Goal: Task Accomplishment & Management: Use online tool/utility

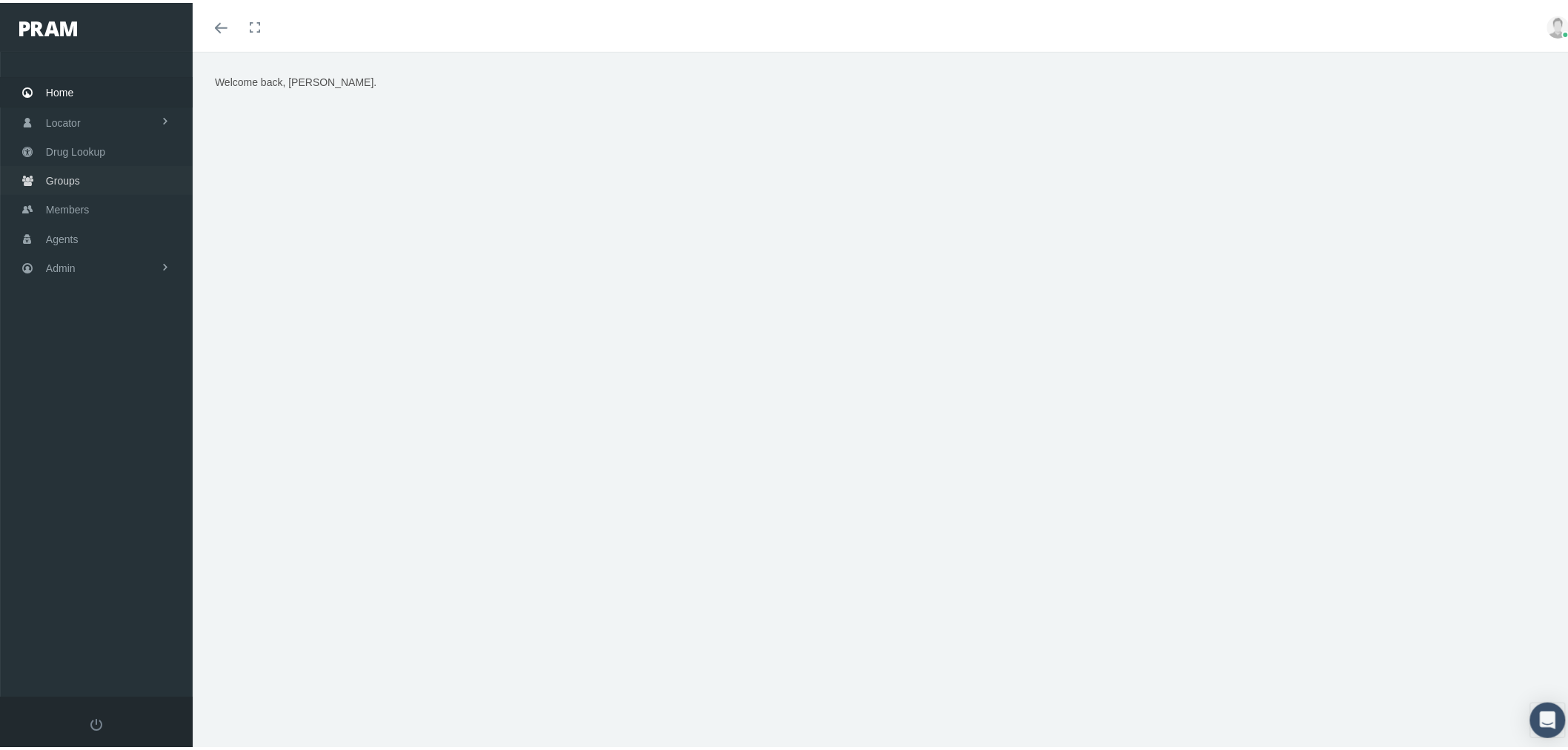
click at [93, 178] on link "Groups" at bounding box center [96, 177] width 193 height 29
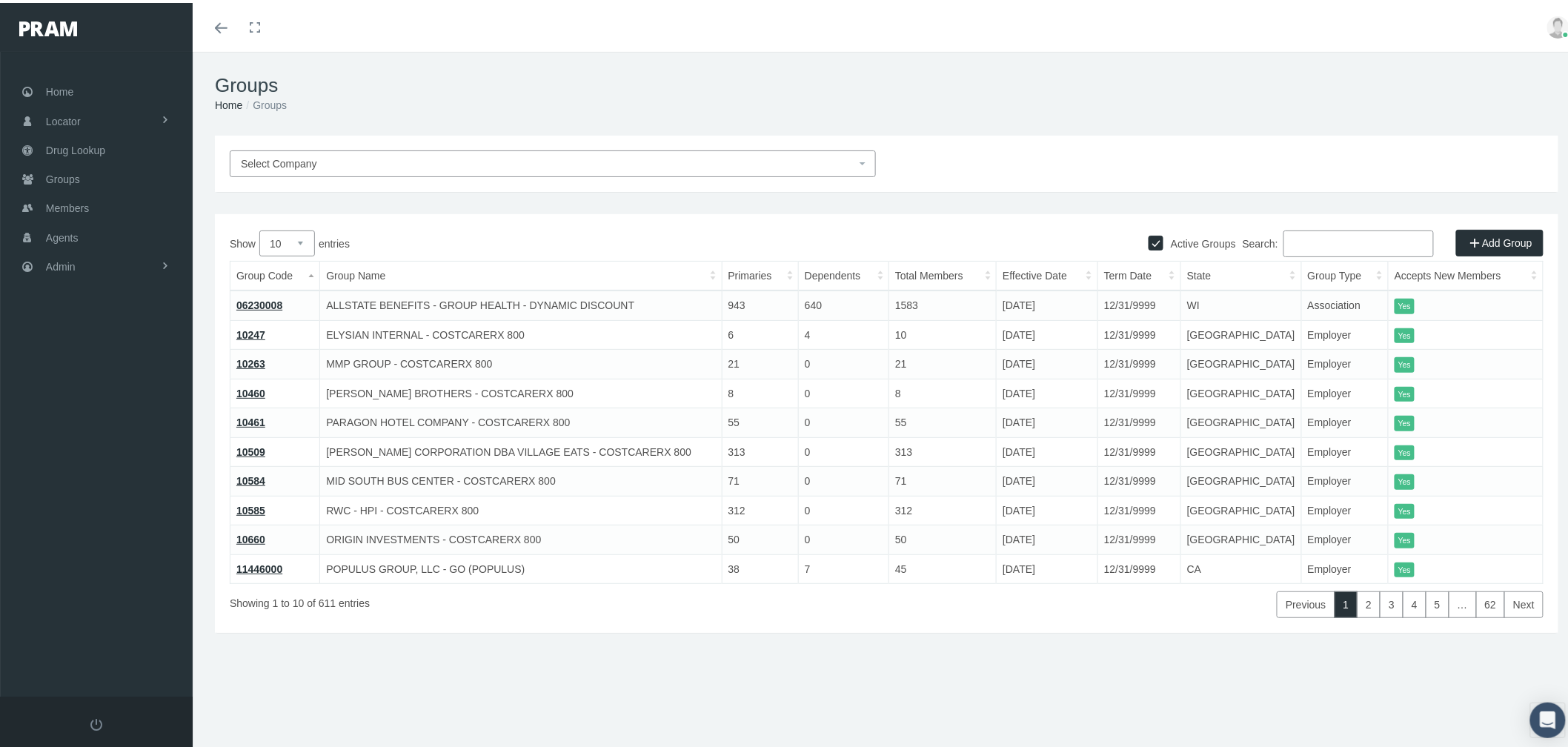
click at [1296, 250] on input "Search:" at bounding box center [1359, 240] width 151 height 27
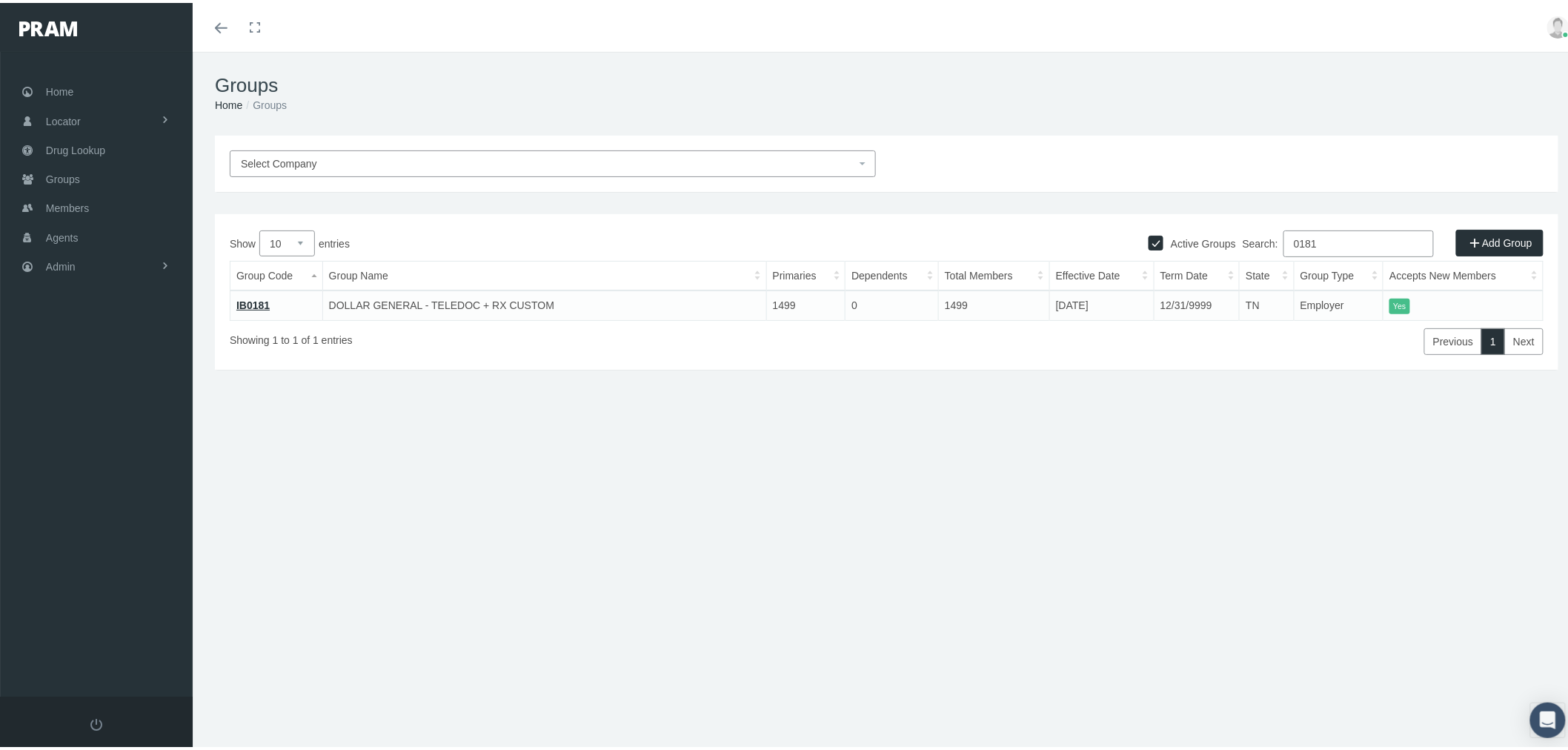
type input "0181"
click at [258, 304] on link "IB0181" at bounding box center [252, 302] width 33 height 12
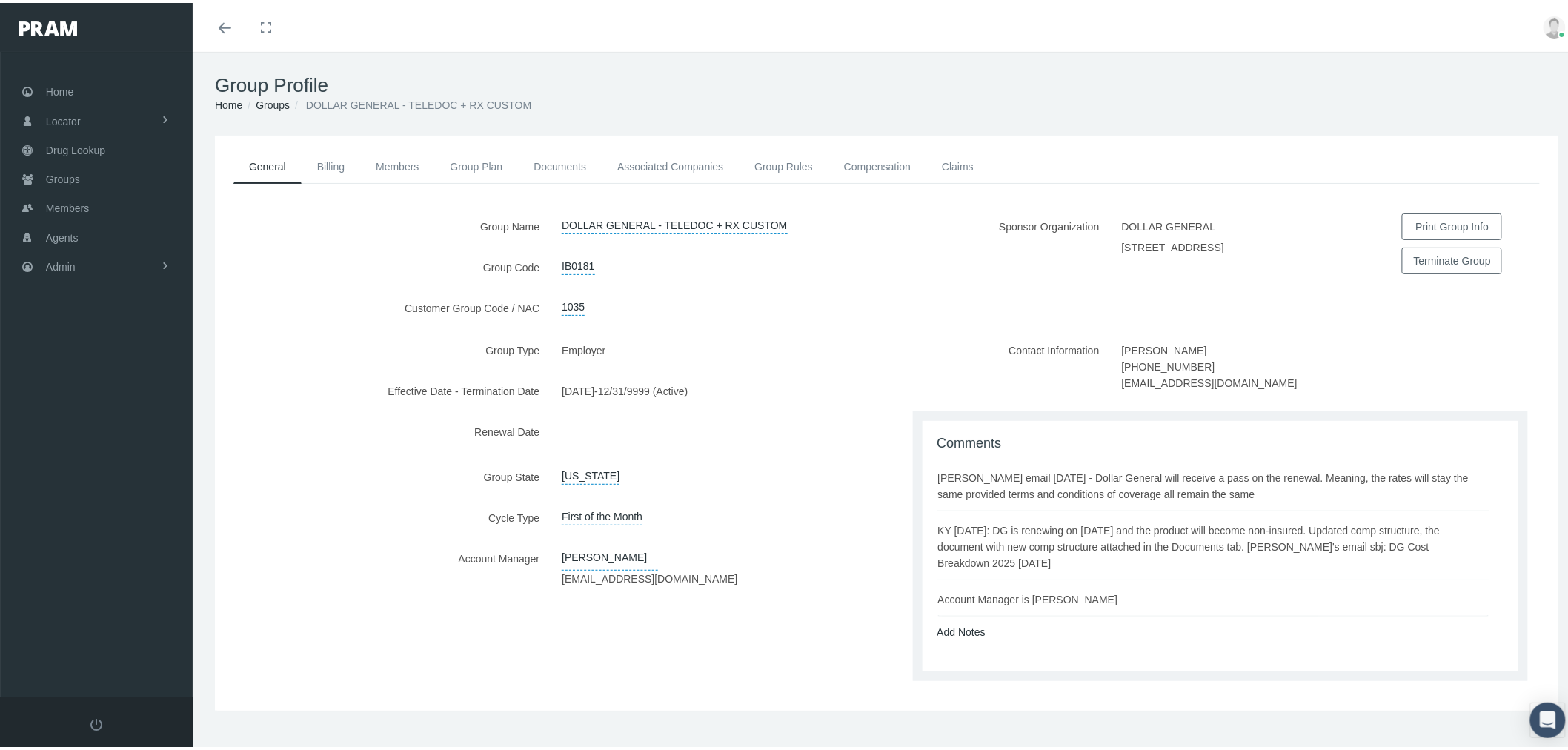
click at [738, 375] on div "01/01/2023 - 12/31/9999 (Active)" at bounding box center [718, 387] width 336 height 26
click at [124, 235] on link "Agents" at bounding box center [96, 234] width 193 height 29
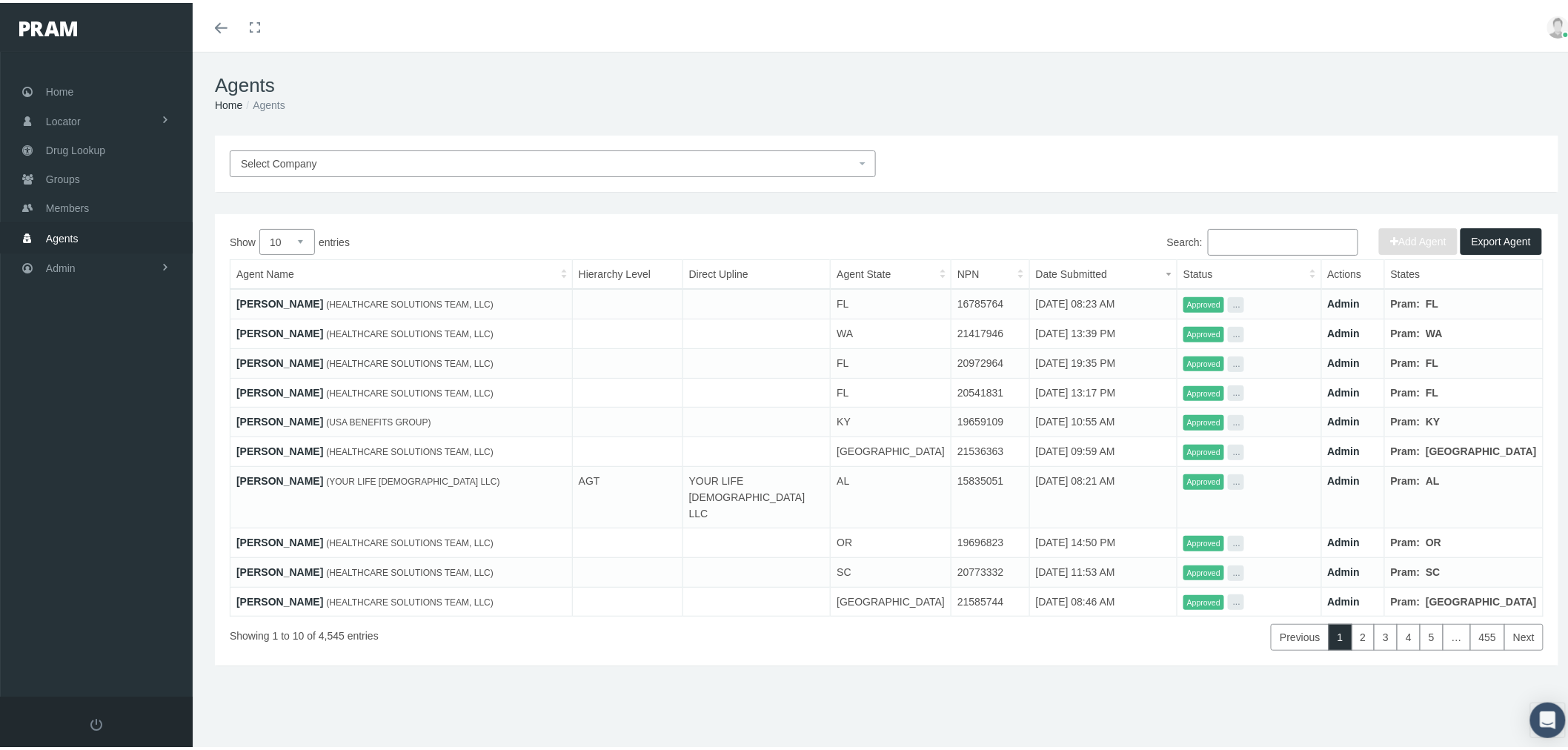
click at [625, 165] on span "Select Company" at bounding box center [548, 160] width 615 height 16
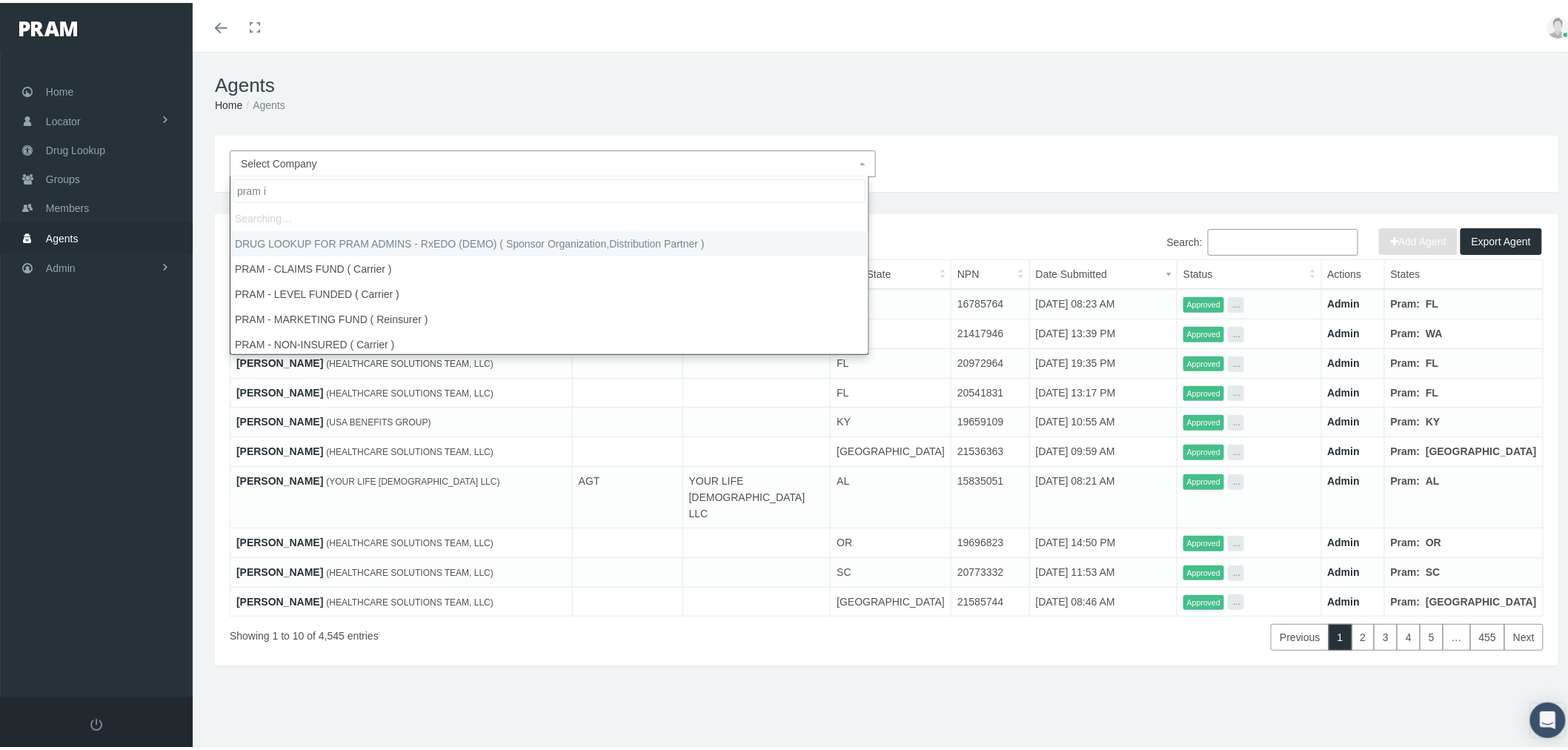
type input "pram in"
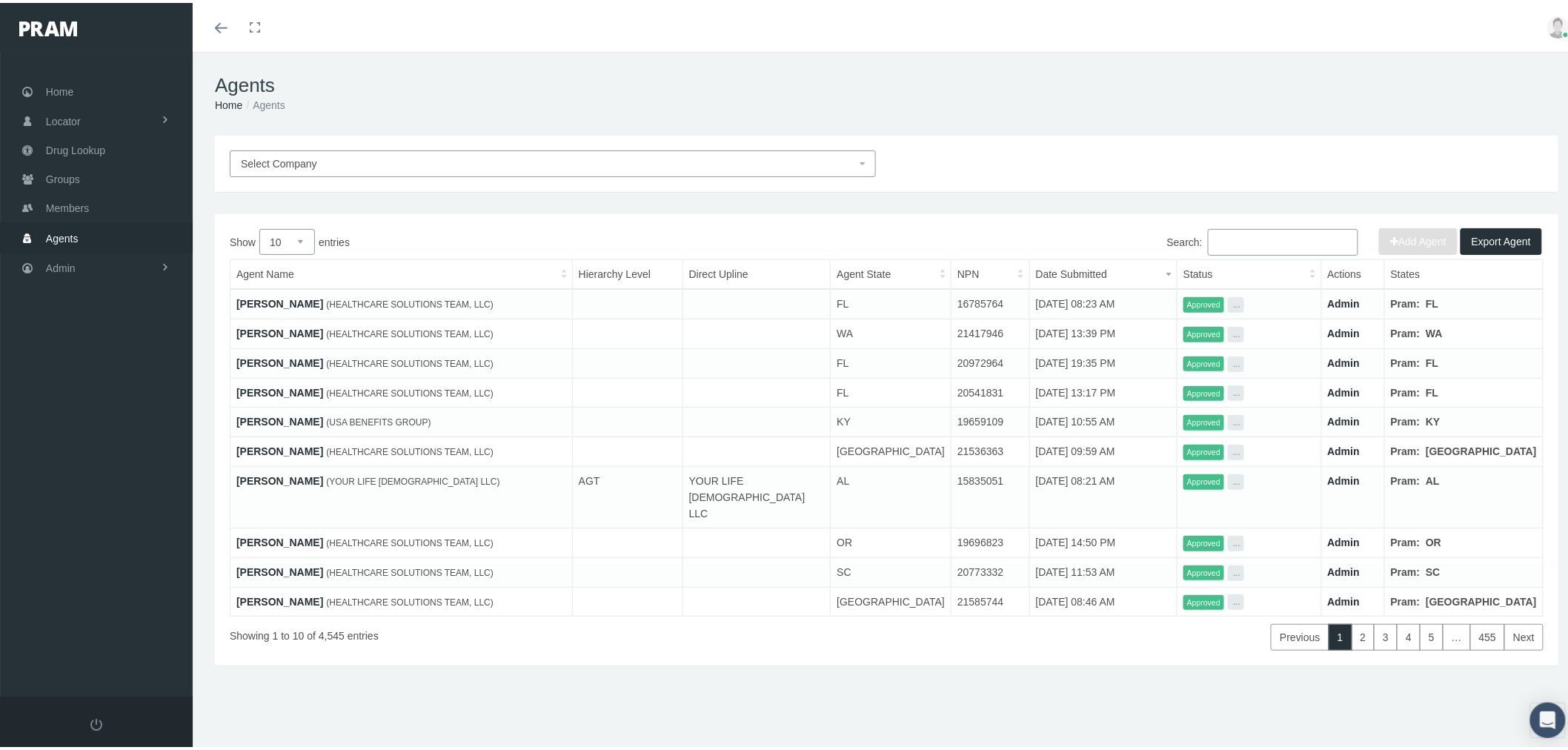
click at [918, 161] on div "Select Company" at bounding box center [886, 160] width 1336 height 27
click at [1221, 238] on input "Search:" at bounding box center [1283, 239] width 151 height 27
paste input "[PERSON_NAME]"
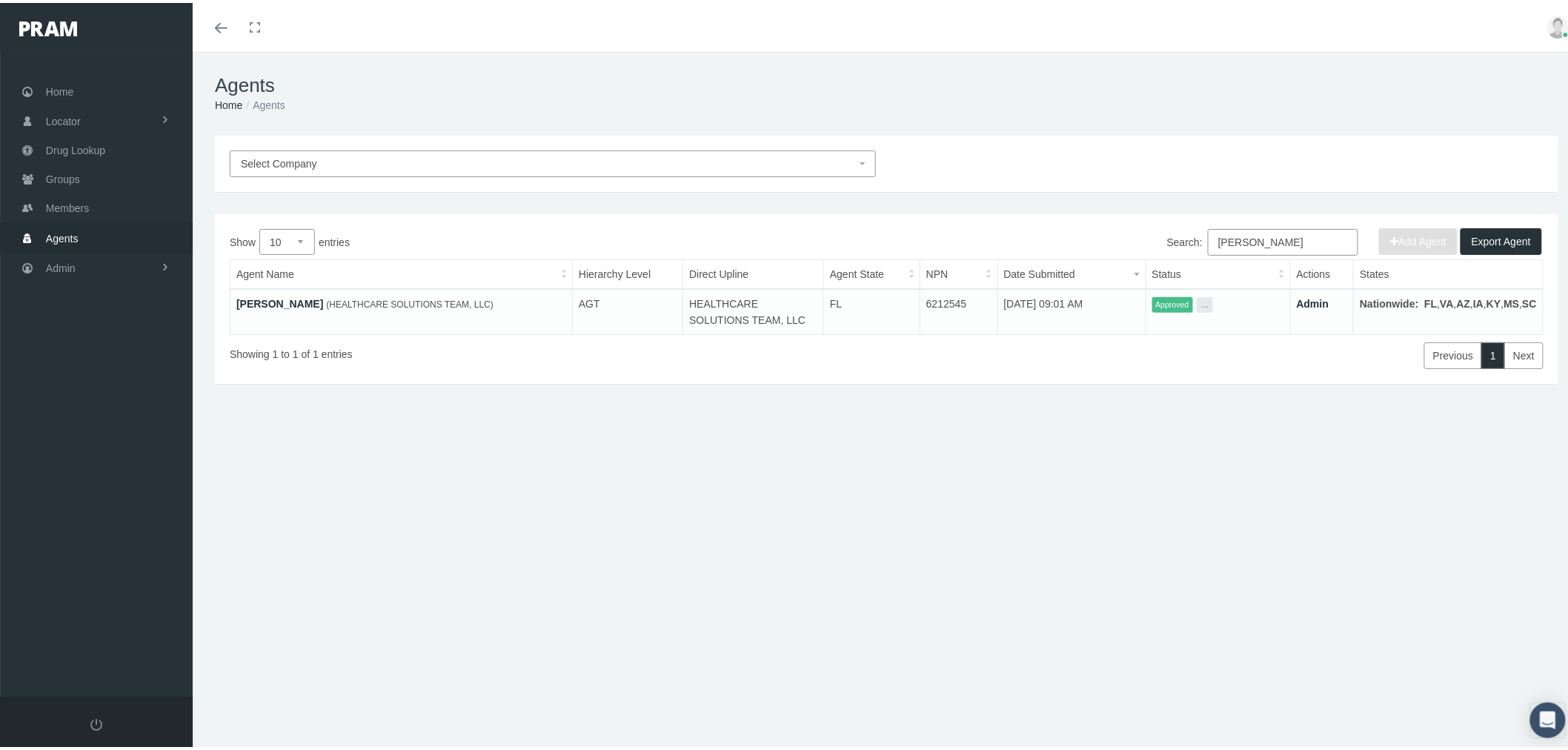
type input "[PERSON_NAME]"
click at [1329, 300] on link "Admin" at bounding box center [1313, 300] width 32 height 12
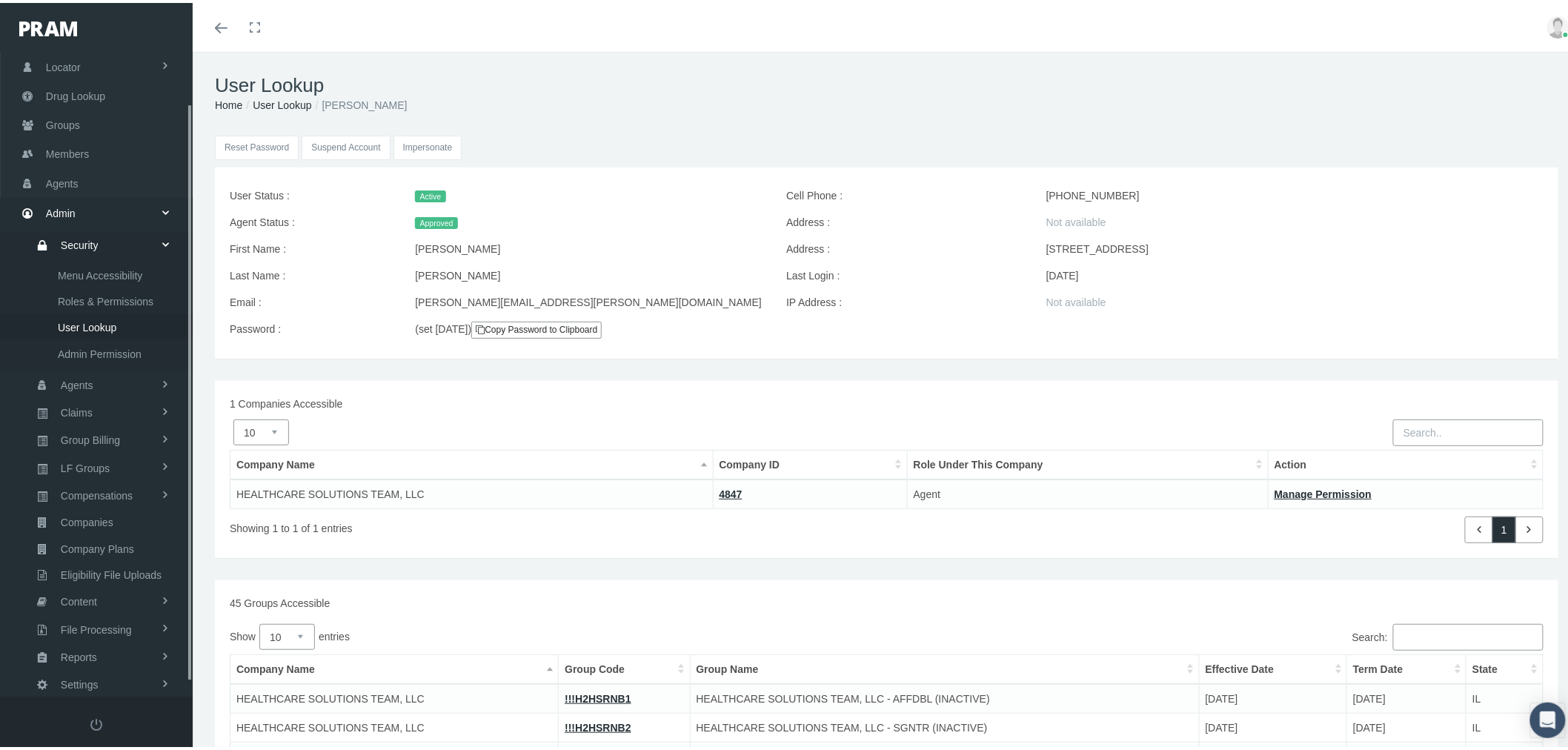
scroll to position [72, 0]
click at [438, 143] on input "Impersonate" at bounding box center [428, 145] width 69 height 24
